Goal: Task Accomplishment & Management: Manage account settings

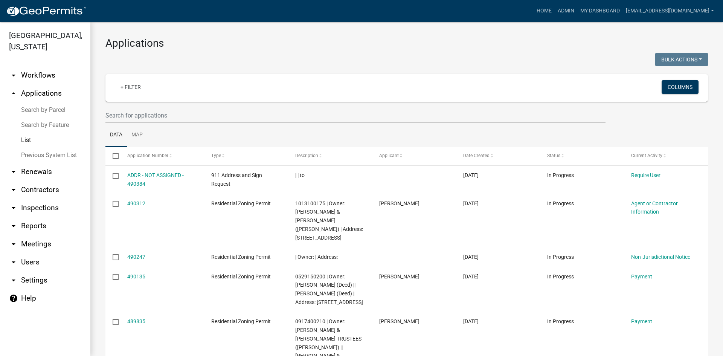
select select "3: 100"
click at [30, 133] on link "List" at bounding box center [45, 140] width 90 height 15
click at [559, 8] on link "Admin" at bounding box center [566, 11] width 23 height 14
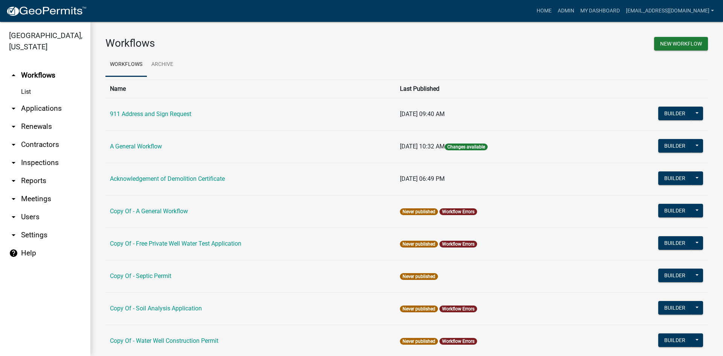
click at [47, 99] on link "arrow_drop_down Applications" at bounding box center [45, 108] width 90 height 18
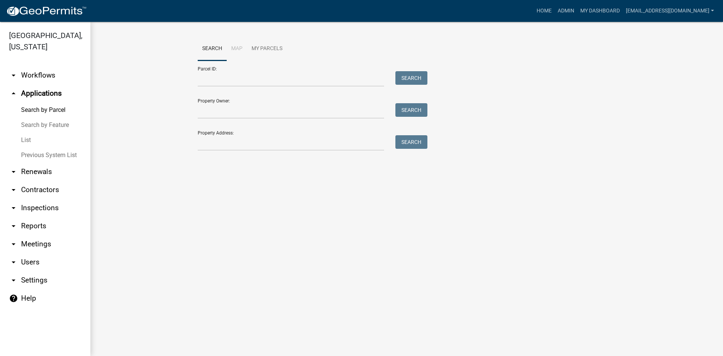
click at [43, 133] on link "List" at bounding box center [45, 140] width 90 height 15
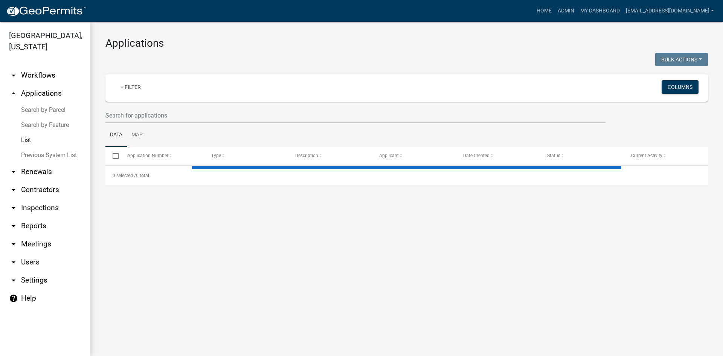
select select "3: 100"
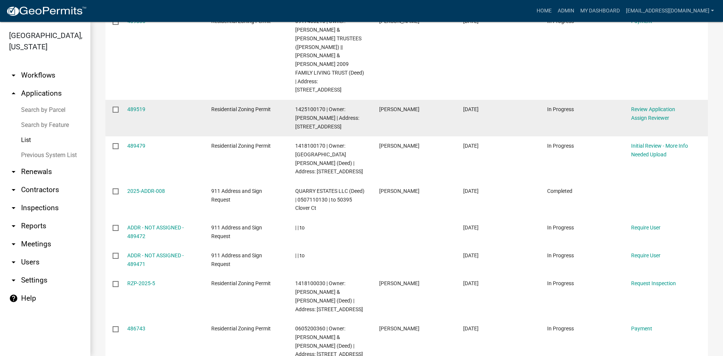
scroll to position [301, 0]
click at [132, 105] on link "489519" at bounding box center [136, 108] width 18 height 6
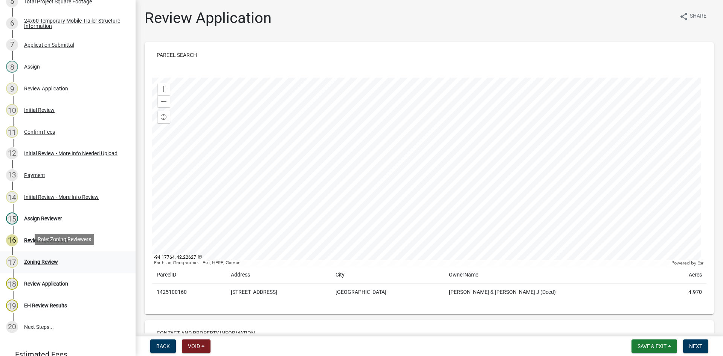
scroll to position [226, 0]
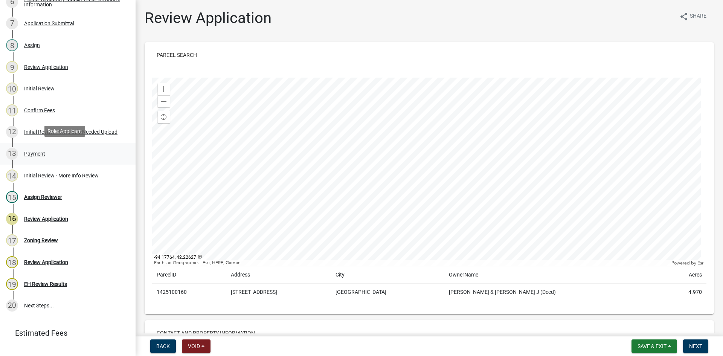
click at [41, 151] on div "Payment" at bounding box center [34, 153] width 21 height 5
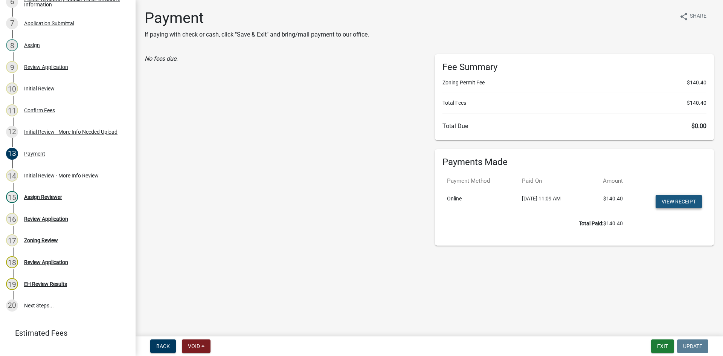
click at [683, 201] on link "View receipt" at bounding box center [679, 202] width 46 height 14
click at [663, 344] on button "Exit" at bounding box center [662, 346] width 23 height 14
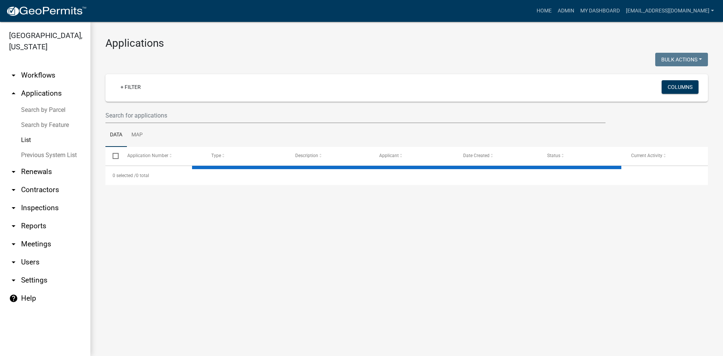
select select "3: 100"
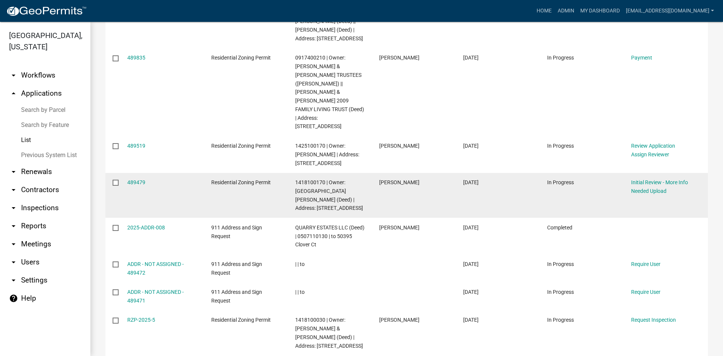
scroll to position [75, 0]
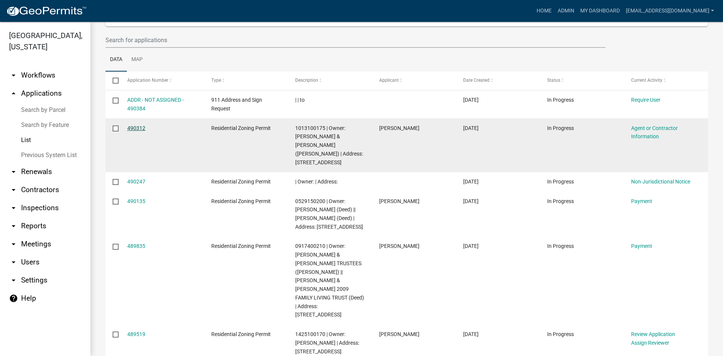
click at [138, 130] on link "490312" at bounding box center [136, 128] width 18 height 6
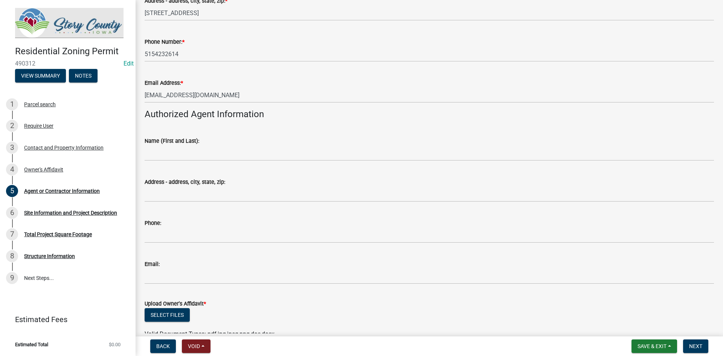
scroll to position [197, 0]
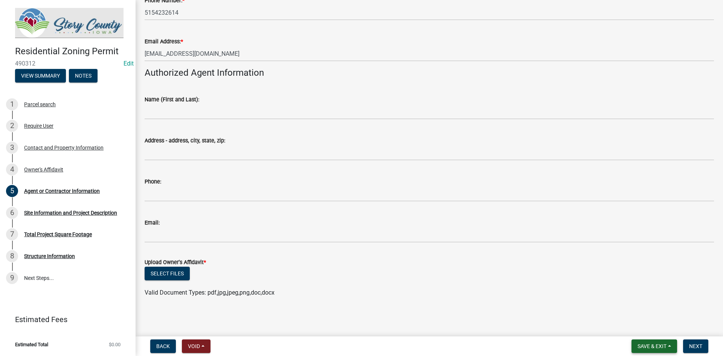
click at [647, 345] on span "Save & Exit" at bounding box center [652, 346] width 29 height 6
click at [651, 326] on button "Save & Exit" at bounding box center [647, 327] width 60 height 18
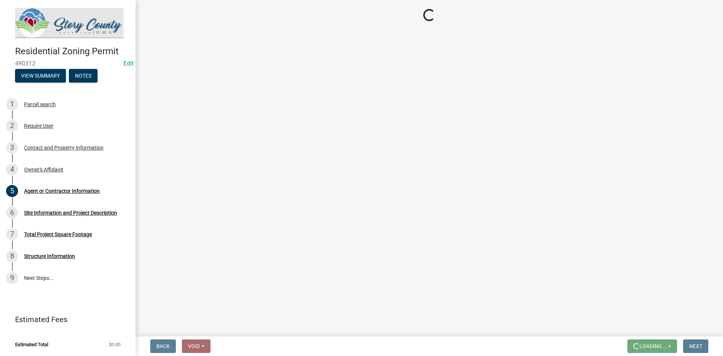
scroll to position [0, 0]
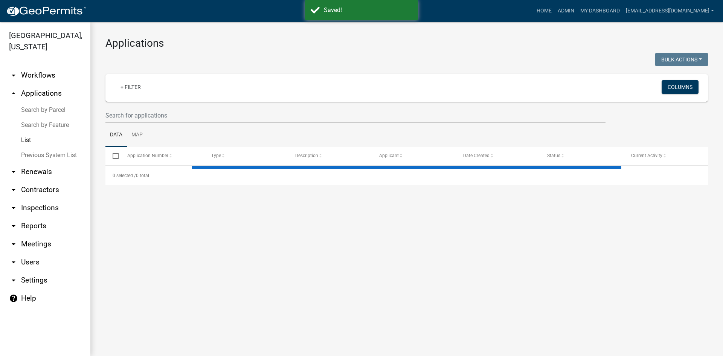
select select "3: 100"
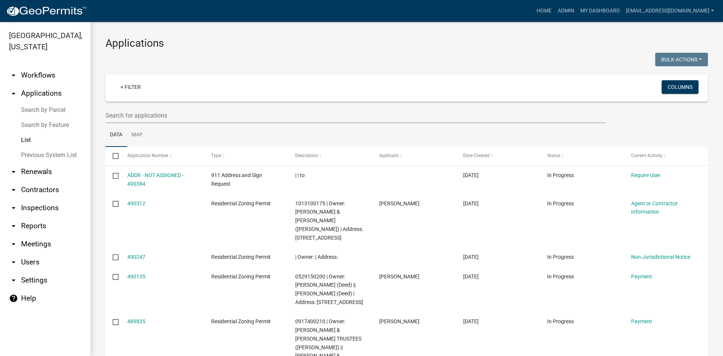
click at [18, 289] on link "help Help" at bounding box center [45, 298] width 90 height 18
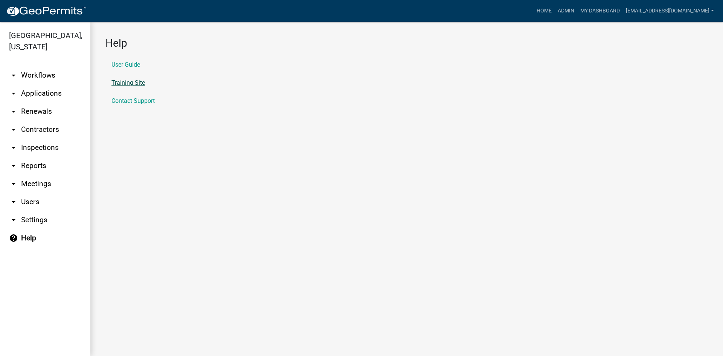
click at [118, 84] on link "Training Site" at bounding box center [129, 83] width 34 height 6
